Goal: Book appointment/travel/reservation

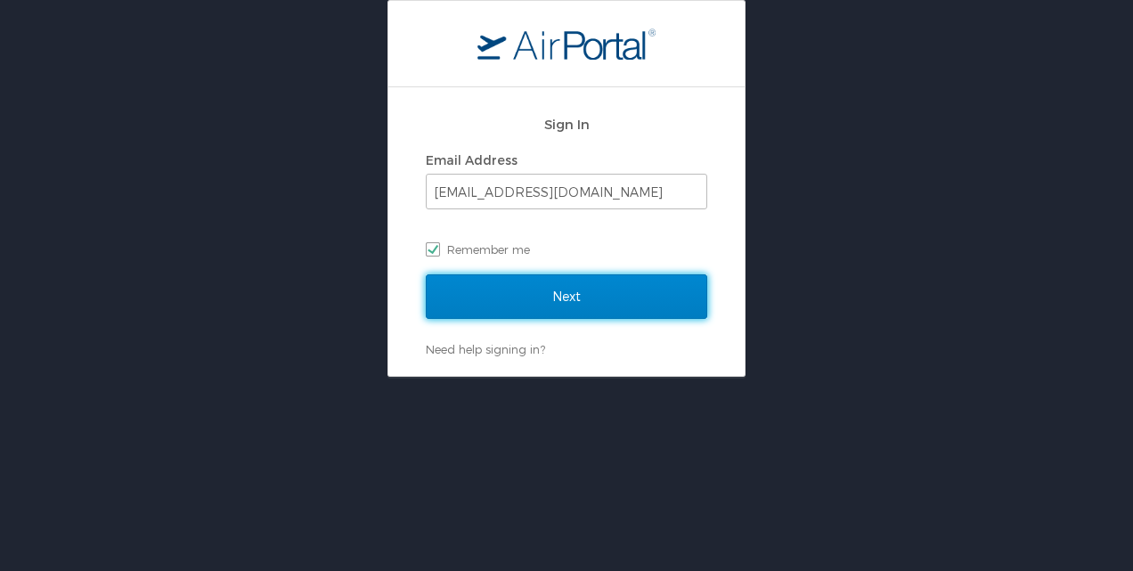
click at [520, 290] on input "Next" at bounding box center [566, 296] width 281 height 45
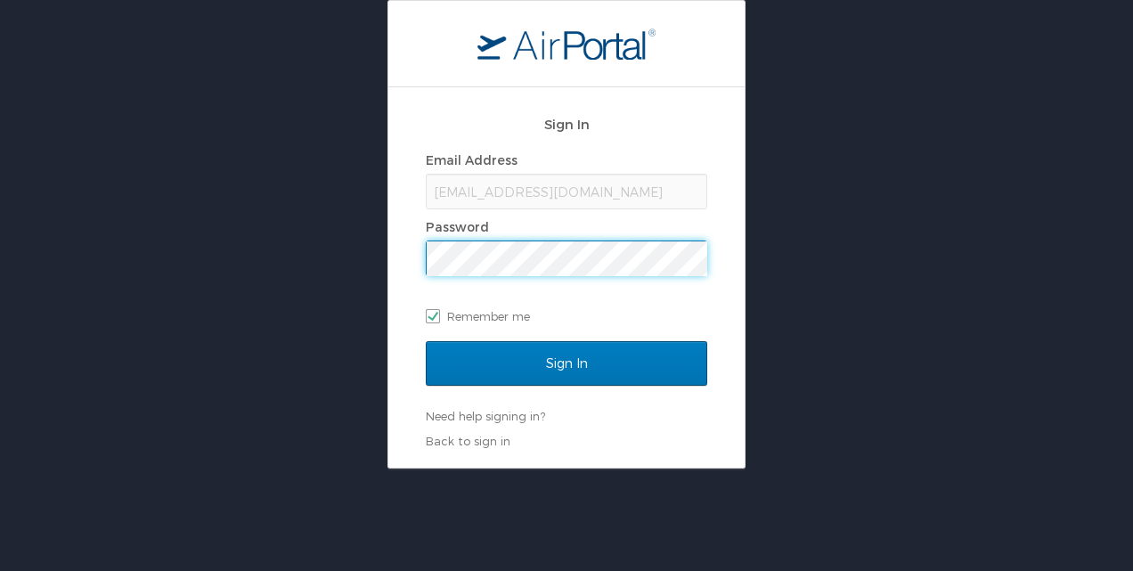
click at [426, 341] on input "Sign In" at bounding box center [566, 363] width 281 height 45
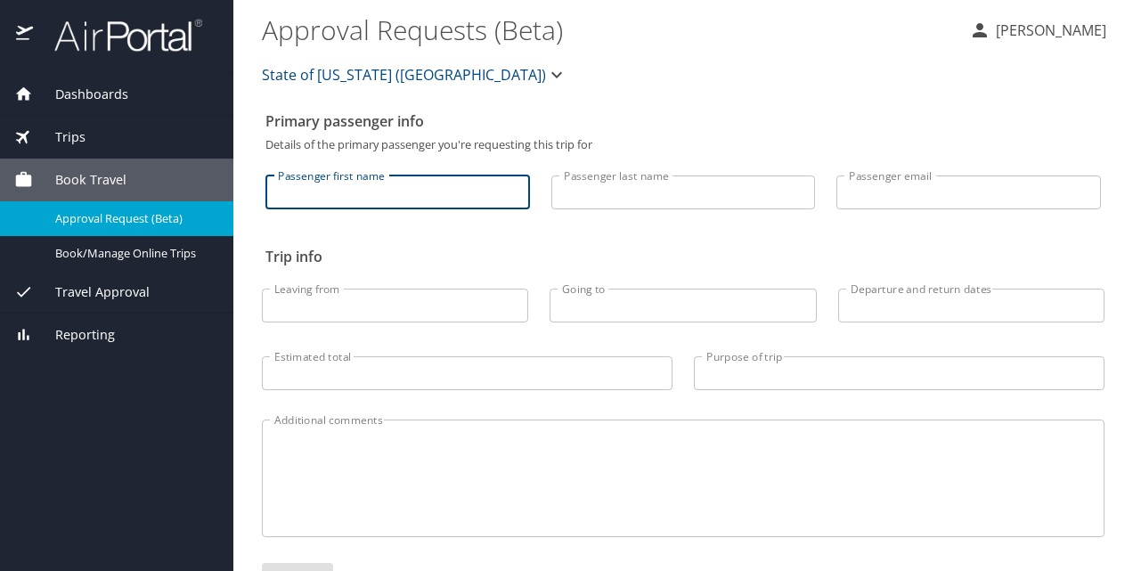
click at [289, 187] on input "Passenger first name" at bounding box center [397, 192] width 265 height 34
type input "Mia"
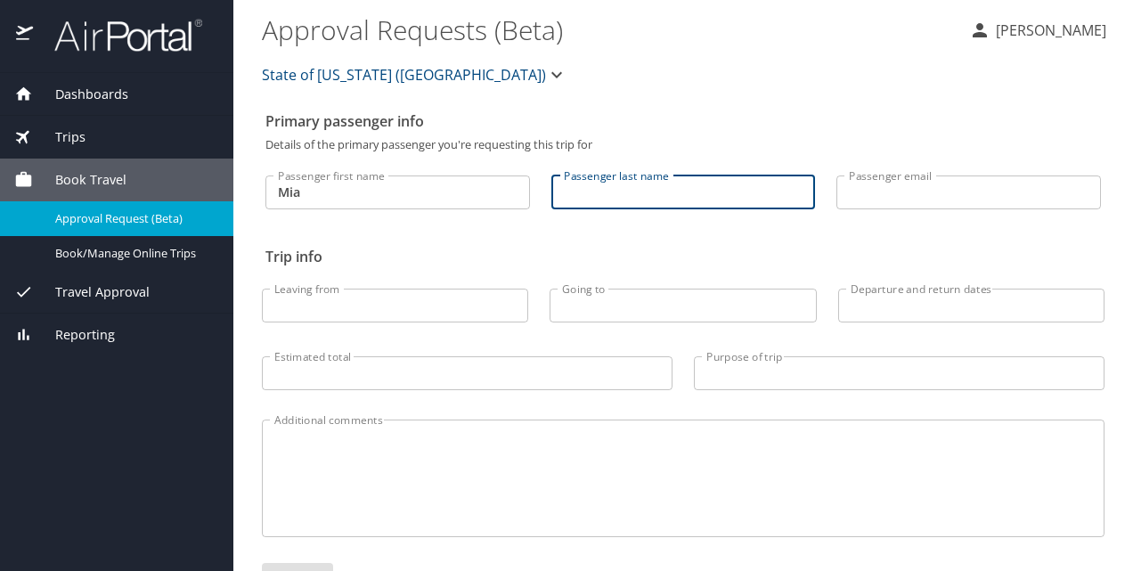
click at [591, 200] on input "Passenger last name" at bounding box center [683, 192] width 265 height 34
type input "S"
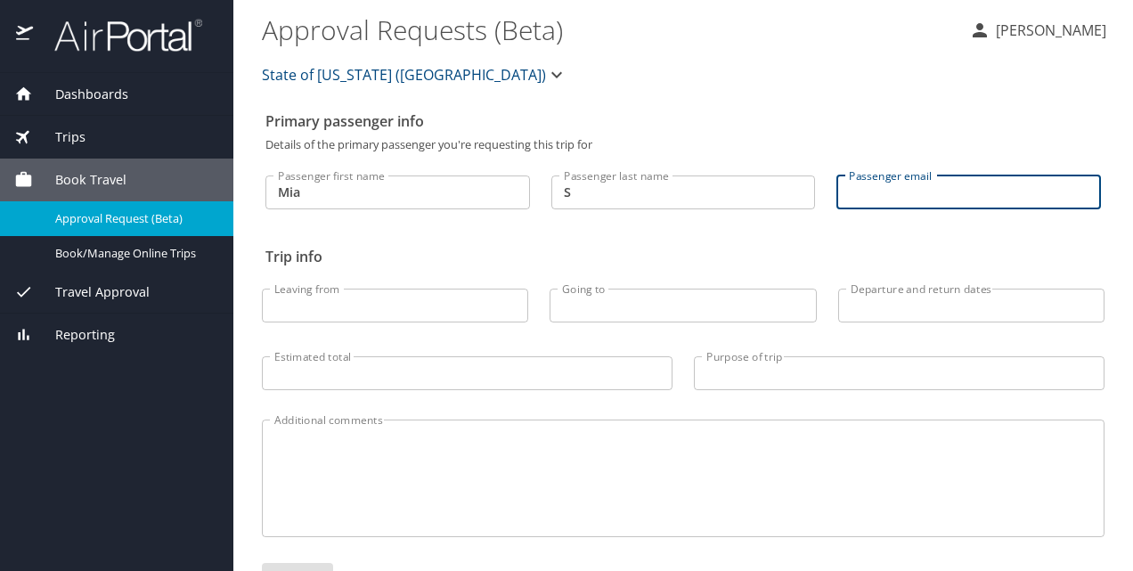
click at [893, 200] on input "Passenger email" at bounding box center [968, 192] width 265 height 34
click at [1023, 198] on input "mi" at bounding box center [968, 192] width 265 height 34
click at [951, 192] on input "mi" at bounding box center [968, 192] width 265 height 34
type input "mia.strong@la.gov"
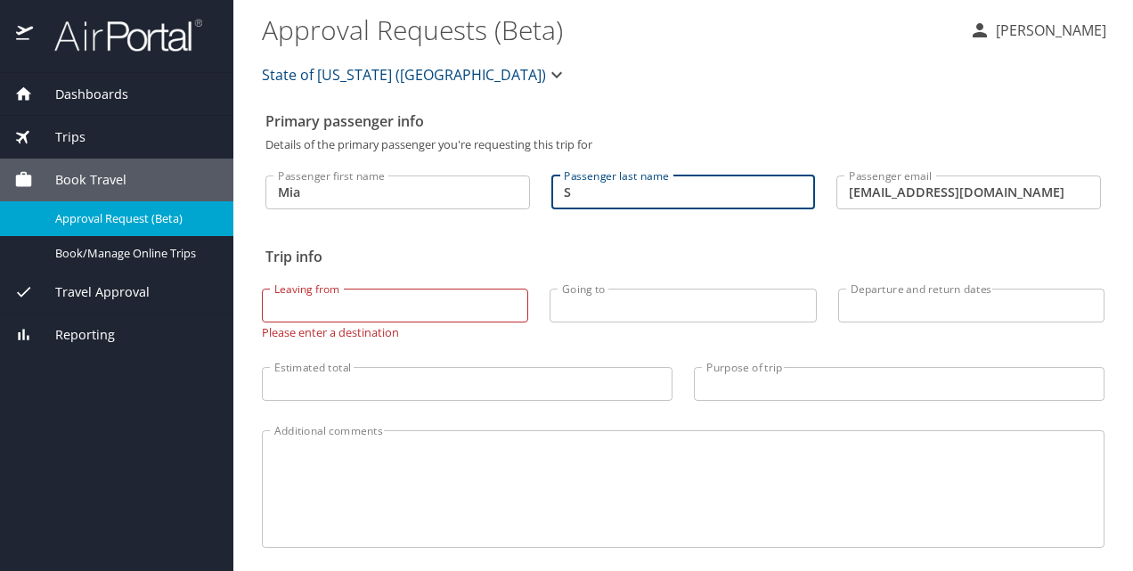
click at [633, 194] on input "S" at bounding box center [683, 192] width 265 height 34
type input "Strong"
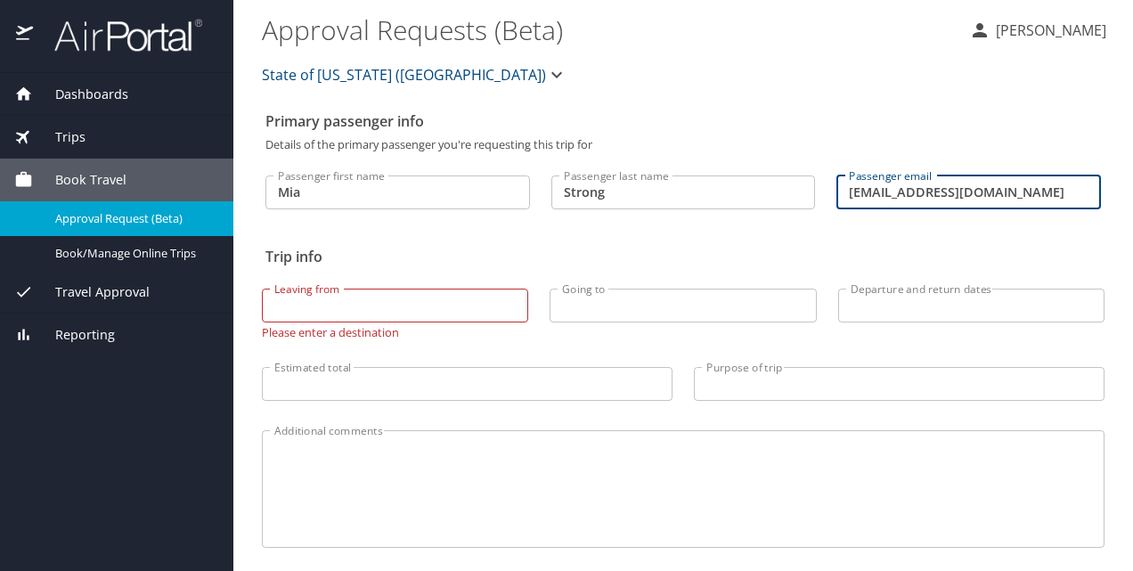
click at [417, 298] on input "Leaving from" at bounding box center [395, 306] width 266 height 34
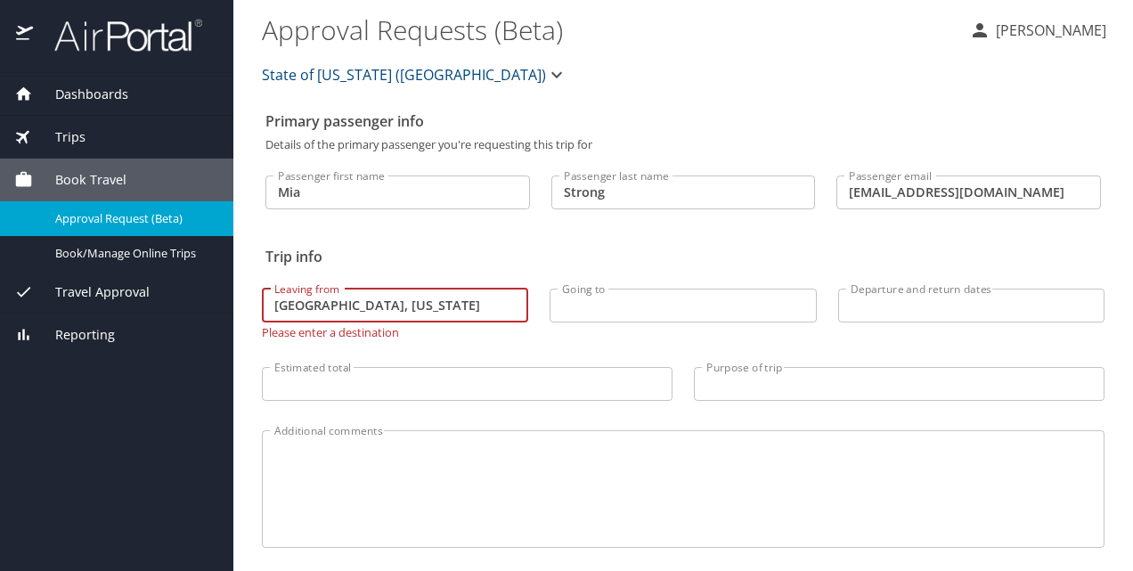
type input "Houston, Texas"
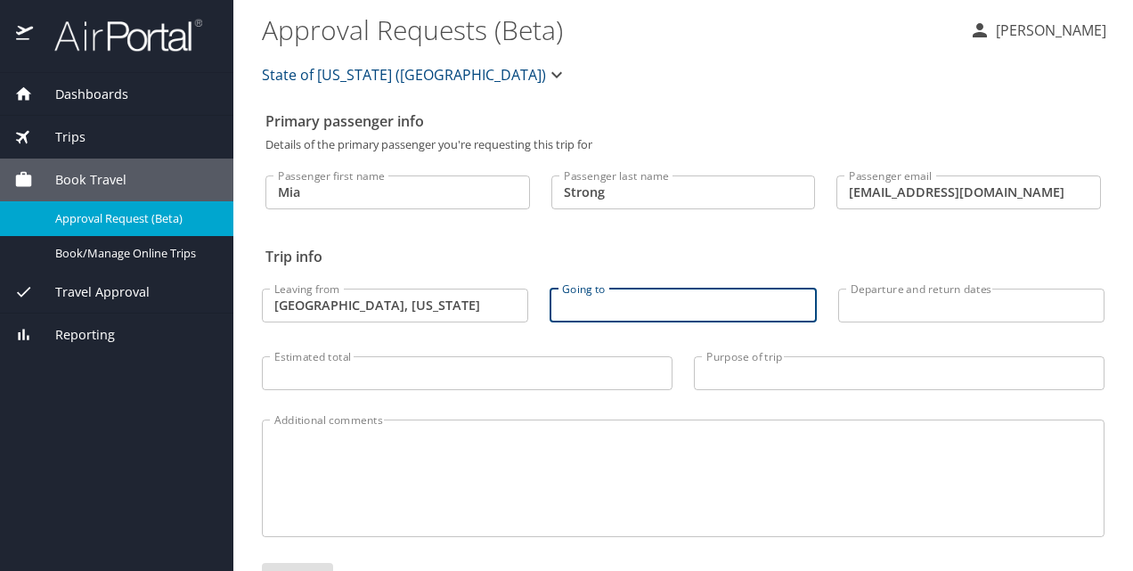
click at [627, 303] on input "Going to" at bounding box center [683, 306] width 266 height 34
click at [715, 303] on input "Albuquerque, New ME" at bounding box center [683, 306] width 266 height 34
type input "Albuquerque, New Mexico"
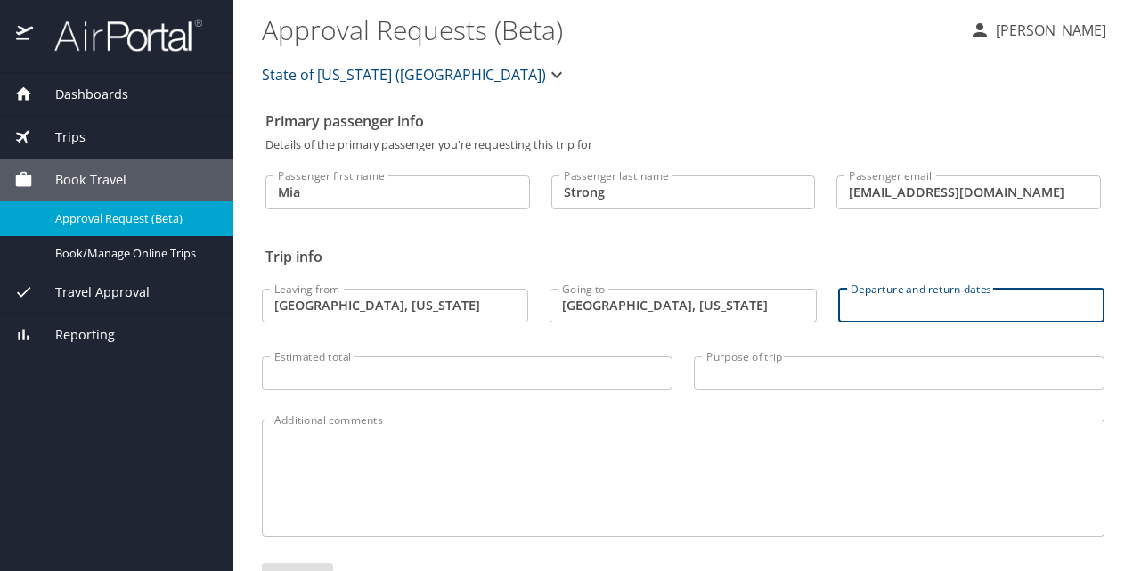
click at [876, 301] on input "Departure and return dates" at bounding box center [971, 306] width 266 height 34
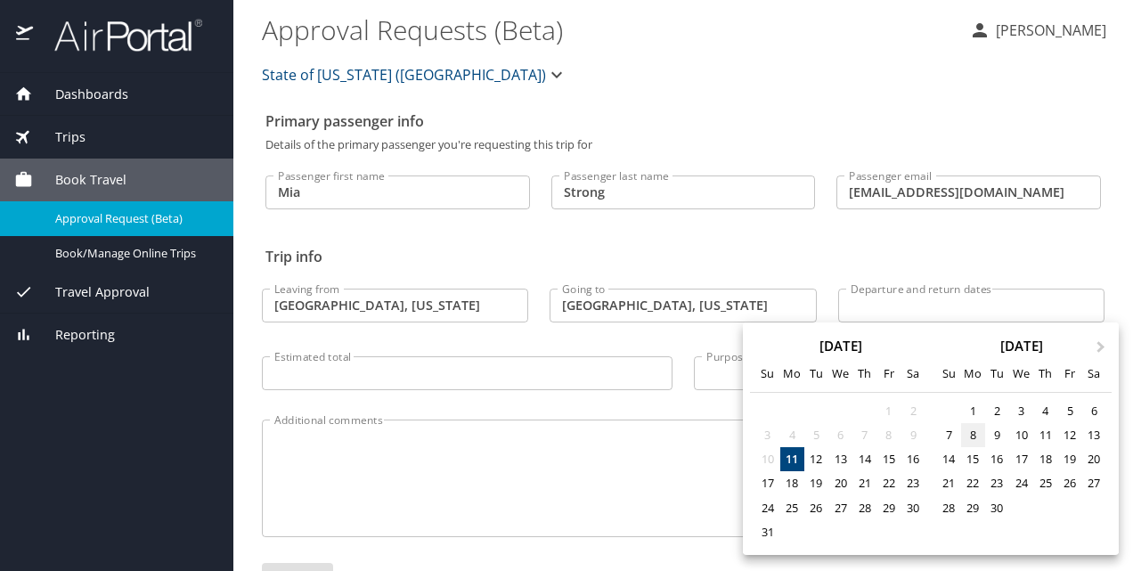
click at [979, 430] on div "8" at bounding box center [973, 435] width 24 height 24
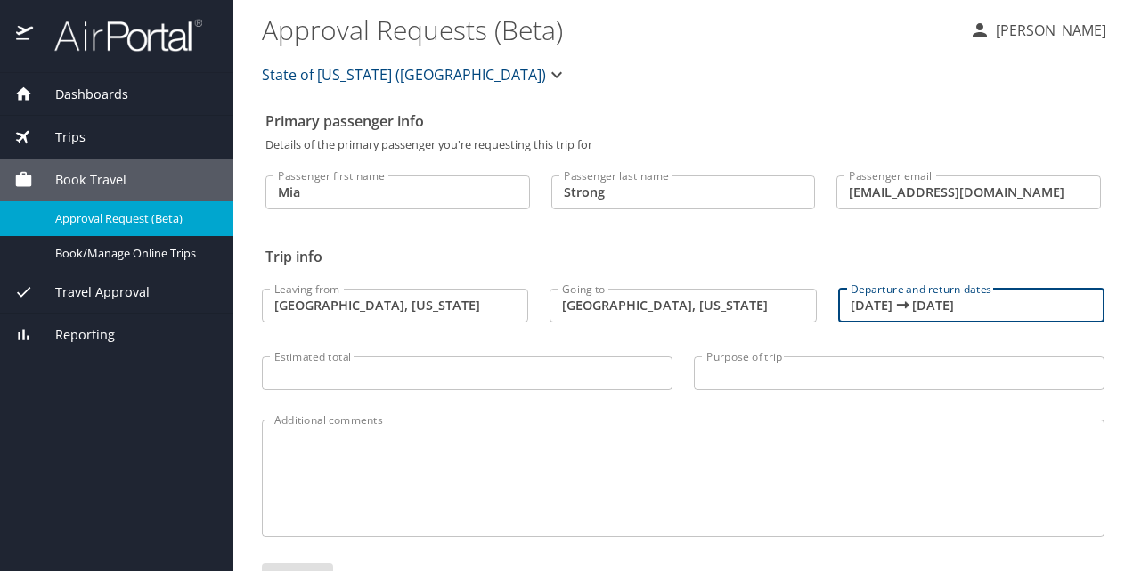
click at [964, 304] on input "09/08/2025 🠦 09/08/2025" at bounding box center [971, 306] width 266 height 34
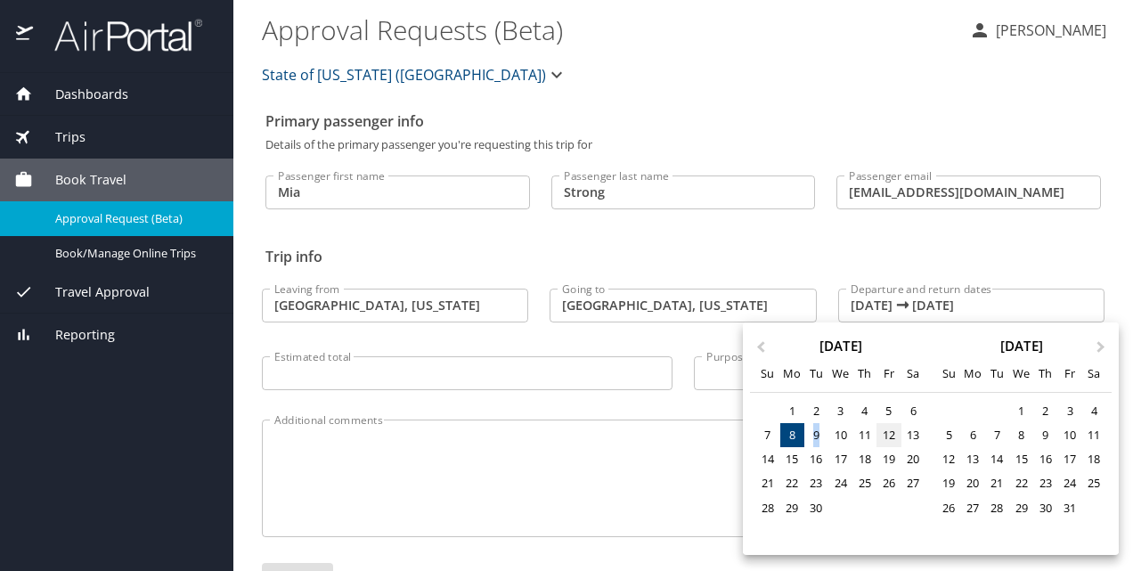
drag, startPoint x: 795, startPoint y: 436, endPoint x: 894, endPoint y: 435, distance: 99.8
click at [894, 435] on div "7 8 9 10 11 12 13" at bounding box center [839, 435] width 169 height 24
click at [894, 435] on div "12" at bounding box center [889, 435] width 24 height 24
click at [790, 430] on div "8" at bounding box center [792, 435] width 24 height 24
click at [885, 435] on div "12" at bounding box center [889, 435] width 24 height 24
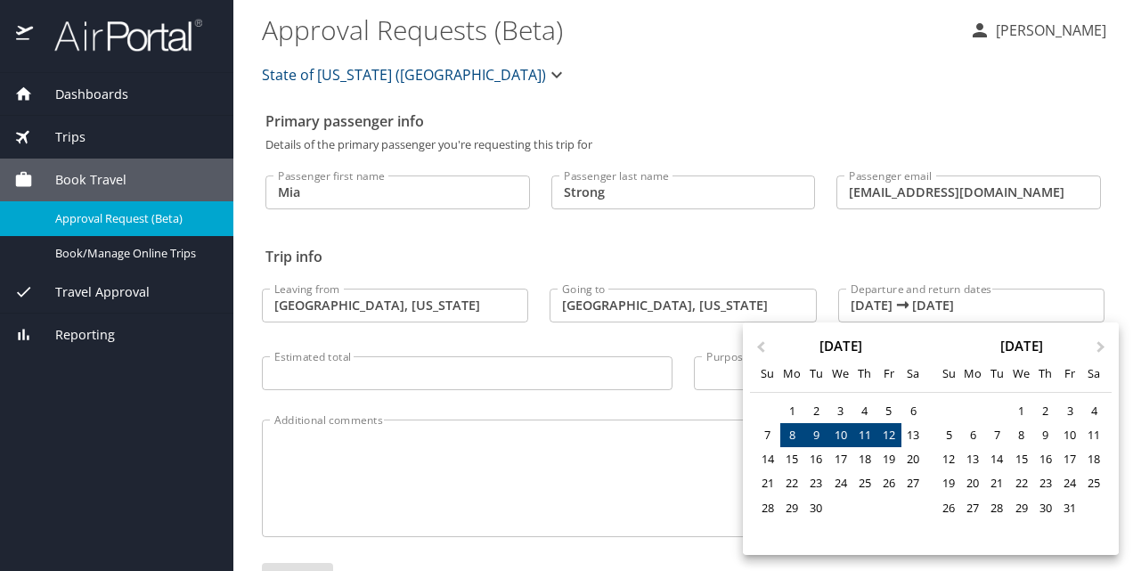
type input "09/08/2025 🠦 09/12/2025"
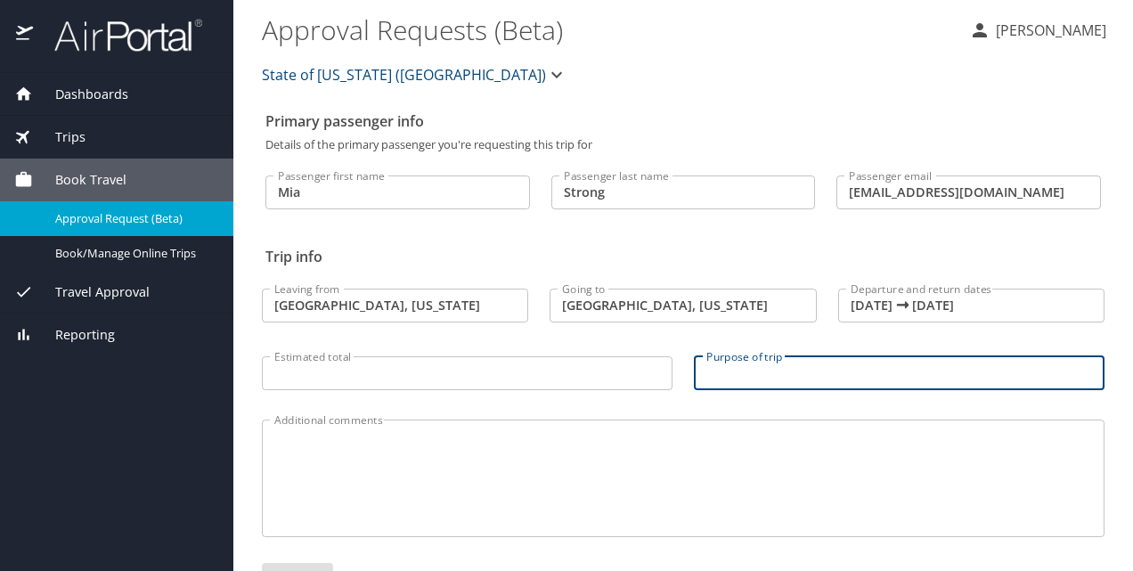
click at [732, 378] on input "Purpose of trip" at bounding box center [899, 373] width 411 height 34
type input "FTA Motor Fuels"
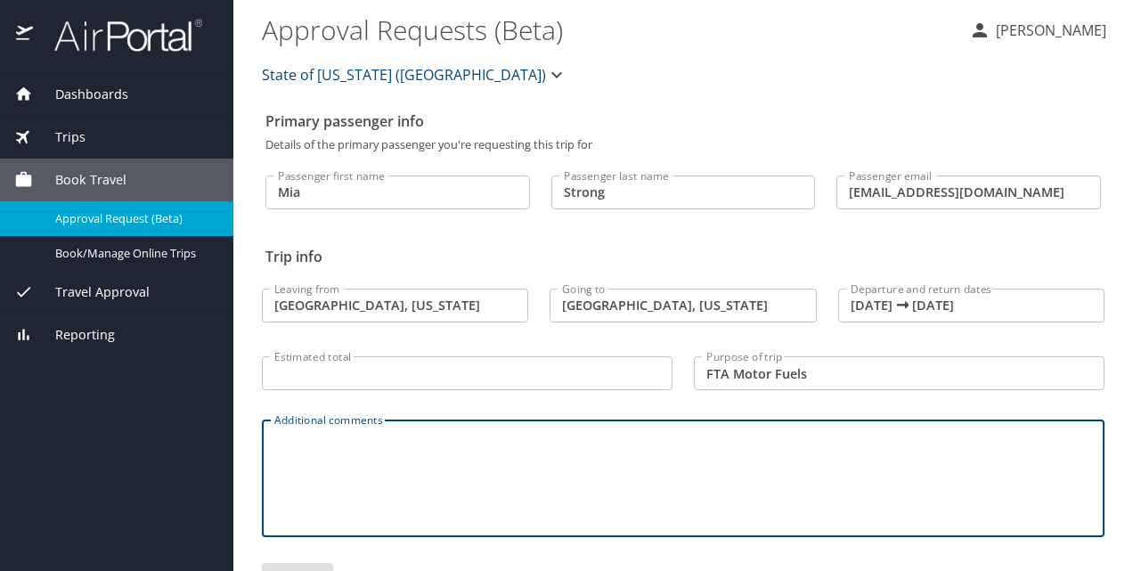
click at [670, 440] on textarea "Additional comments" at bounding box center [683, 478] width 818 height 85
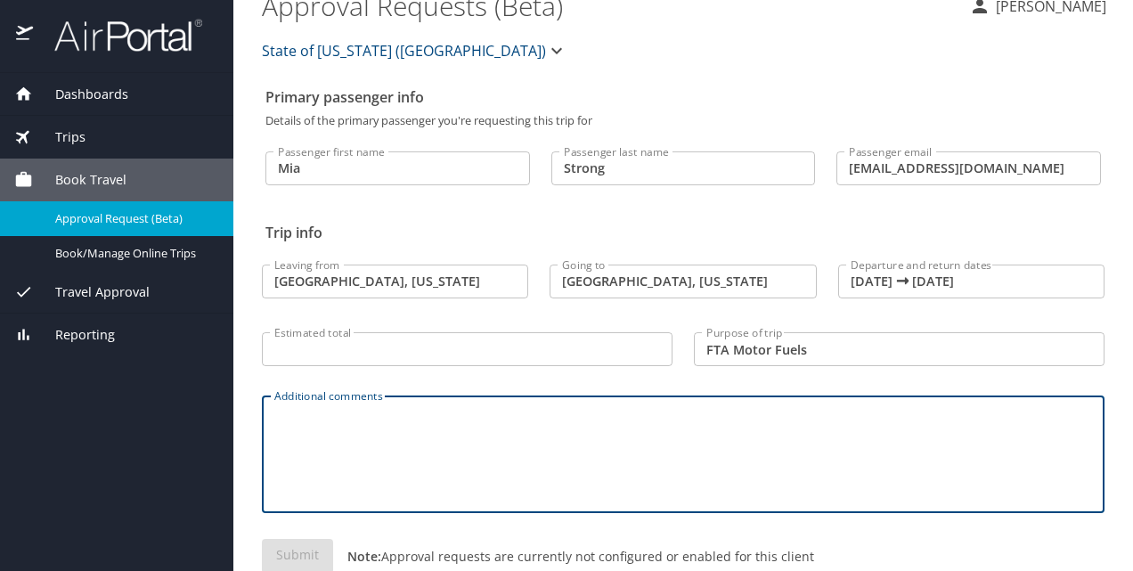
scroll to position [65, 0]
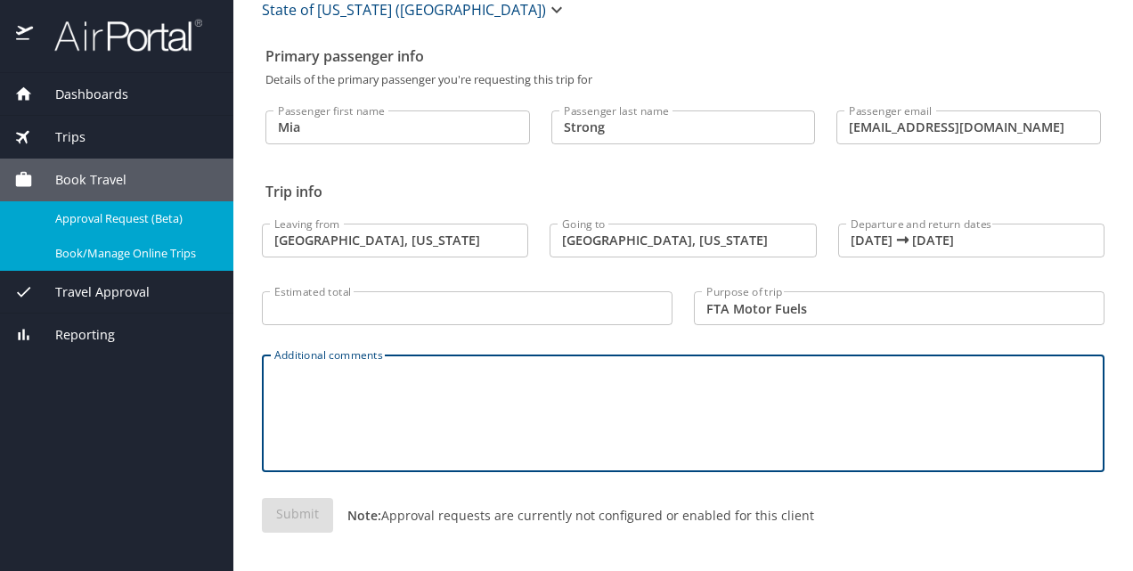
click at [142, 264] on link "Book/Manage Online Trips" at bounding box center [116, 253] width 233 height 35
